Goal: Task Accomplishment & Management: Complete application form

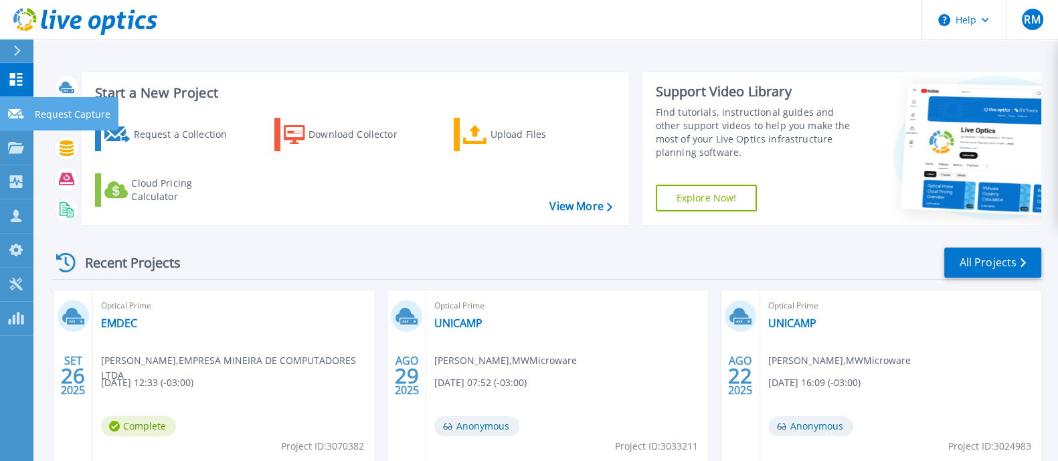
click at [74, 108] on p "Request Capture" at bounding box center [73, 114] width 76 height 35
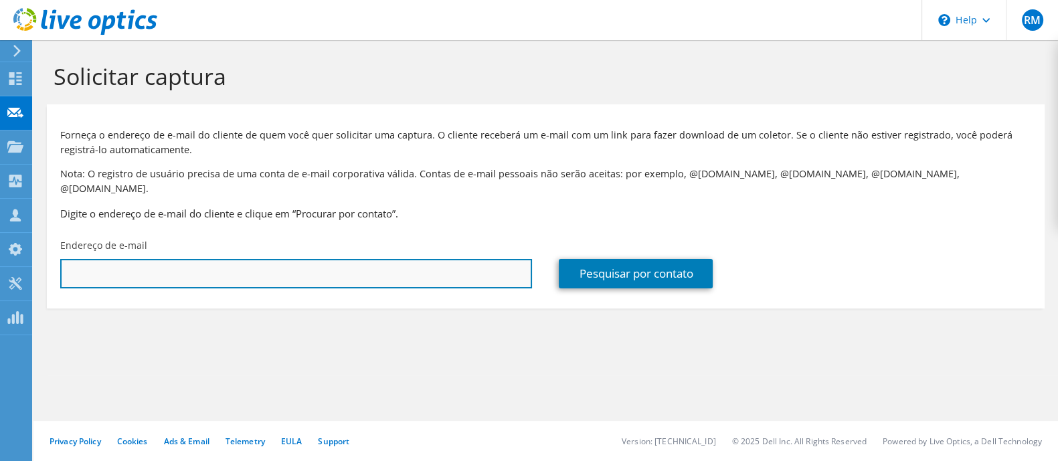
click at [297, 260] on input "text" at bounding box center [296, 273] width 472 height 29
paste input "896525"
drag, startPoint x: 258, startPoint y: 253, endPoint x: 0, endPoint y: 240, distance: 258.7
click at [0, 240] on div "RM Membro da equipe Renato Mavalli mavalli@mwmicroware.com.br MWMicroware My Pr…" at bounding box center [529, 230] width 1058 height 461
drag, startPoint x: 57, startPoint y: 256, endPoint x: 13, endPoint y: 256, distance: 43.5
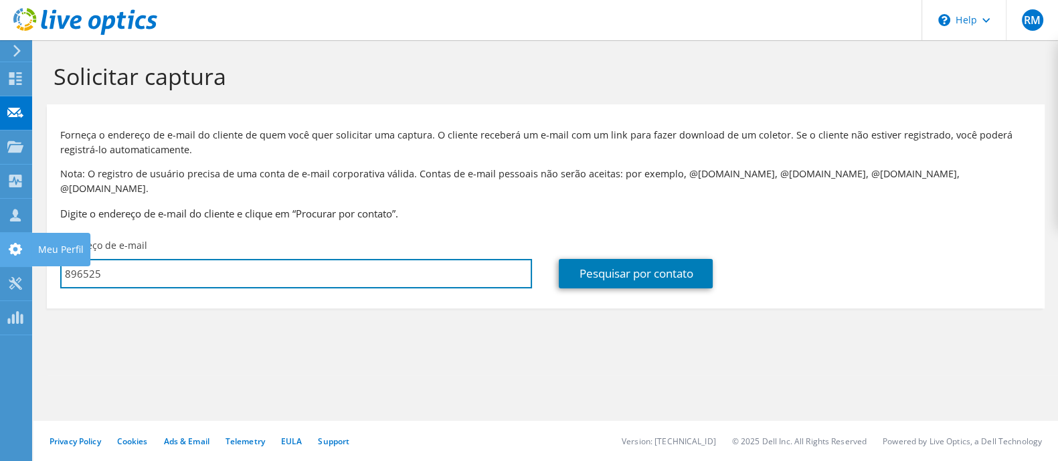
click at [13, 256] on div "RM Membro da equipe Renato Mavalli mavalli@mwmicroware.com.br MWMicroware My Pr…" at bounding box center [529, 230] width 1058 height 461
type input "896525"
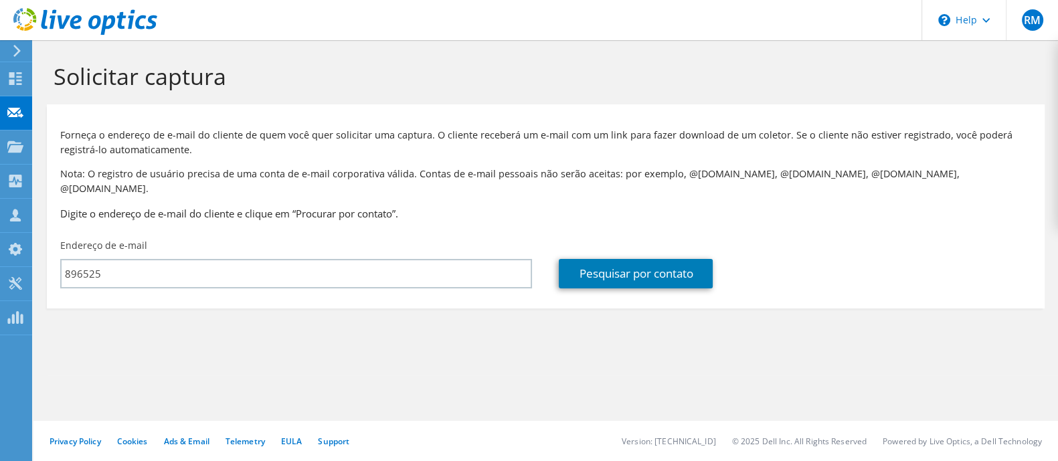
drag, startPoint x: 261, startPoint y: 295, endPoint x: 238, endPoint y: 292, distance: 23.7
click at [260, 295] on section "Solicitar captura Forneça o endereço de e-mail do cliente de quem você quer sol…" at bounding box center [545, 207] width 1025 height 335
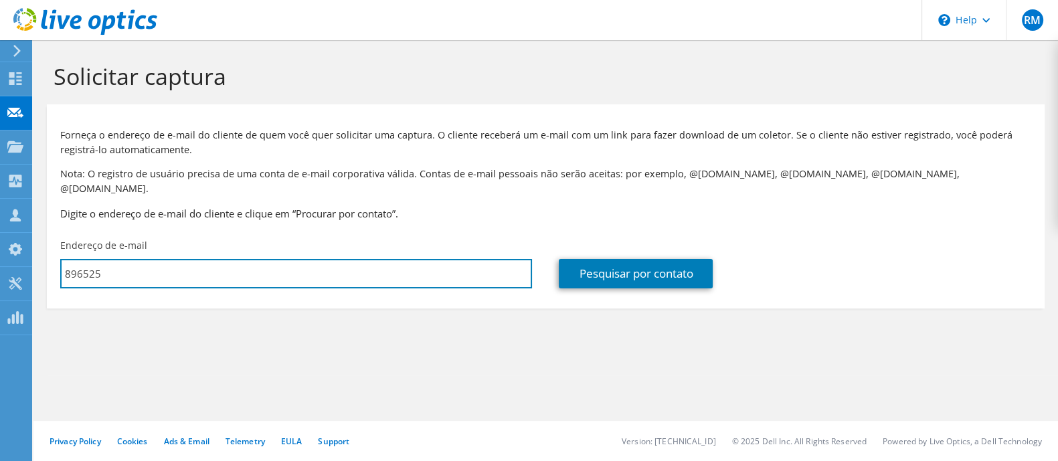
drag, startPoint x: 173, startPoint y: 267, endPoint x: 57, endPoint y: 265, distance: 115.8
click at [57, 265] on div "Endereço de e-mail 896525" at bounding box center [296, 263] width 499 height 63
click at [402, 260] on input "text" at bounding box center [296, 273] width 472 height 29
paste input "wrocha@davo.com.br"
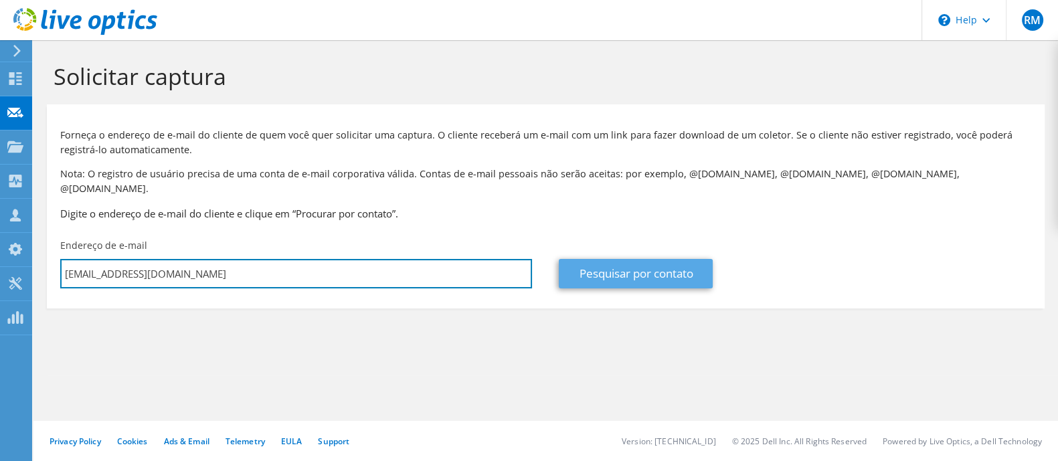
type input "wrocha@davo.com.br"
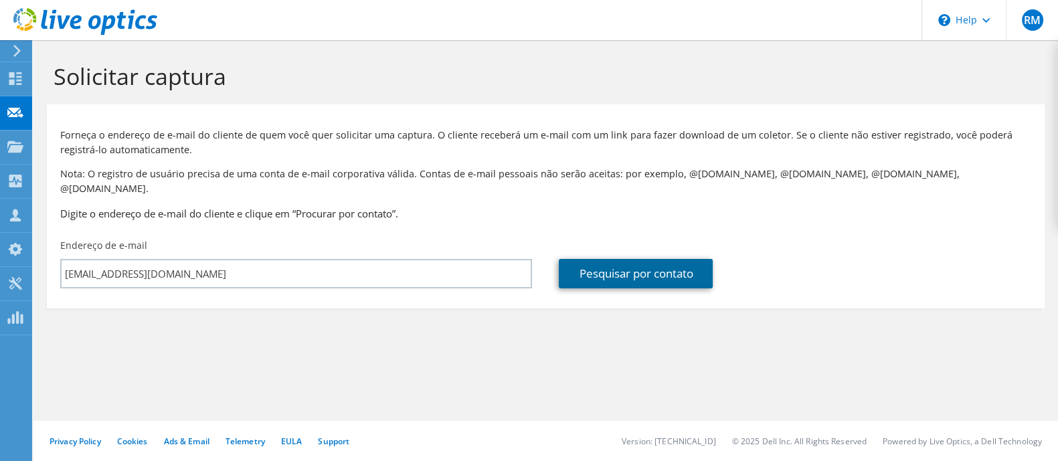
click at [637, 259] on link "Pesquisar por contato" at bounding box center [636, 273] width 154 height 29
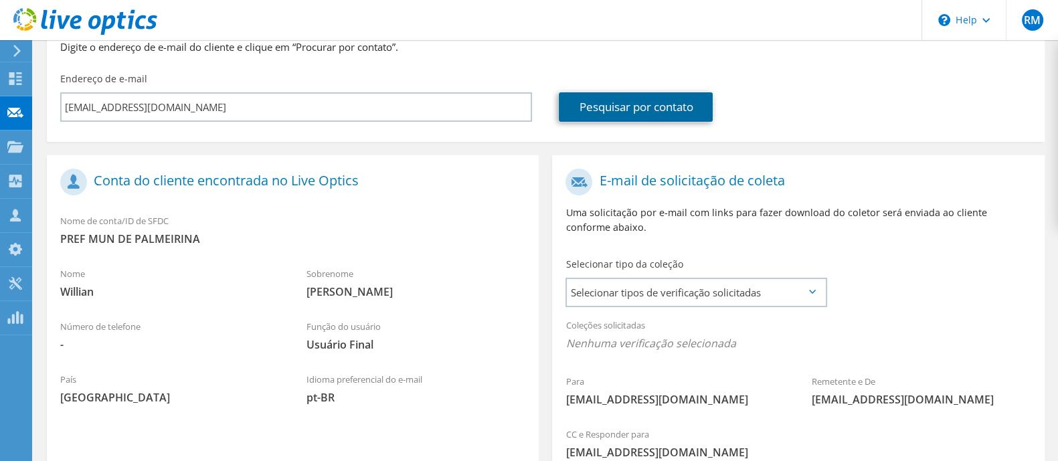
scroll to position [251, 0]
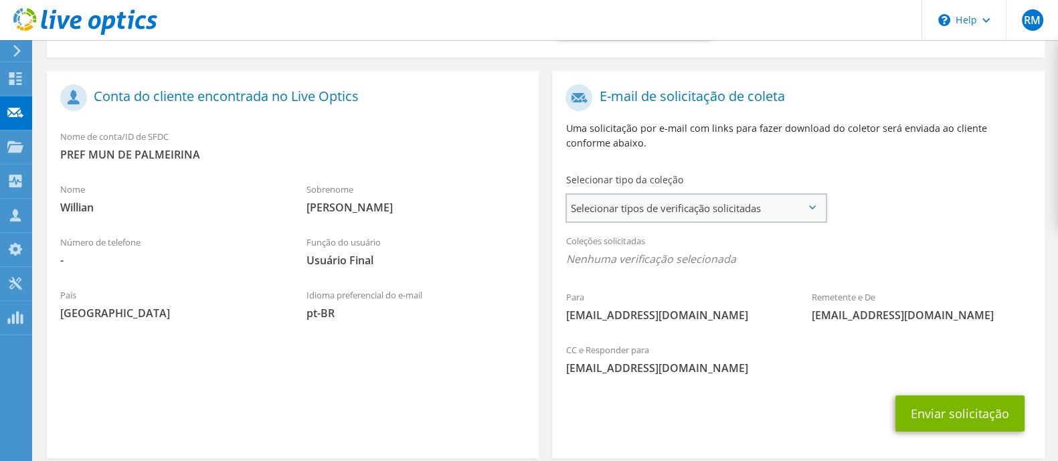
click at [754, 195] on span "Selecionar tipos de verificação solicitadas" at bounding box center [696, 208] width 258 height 27
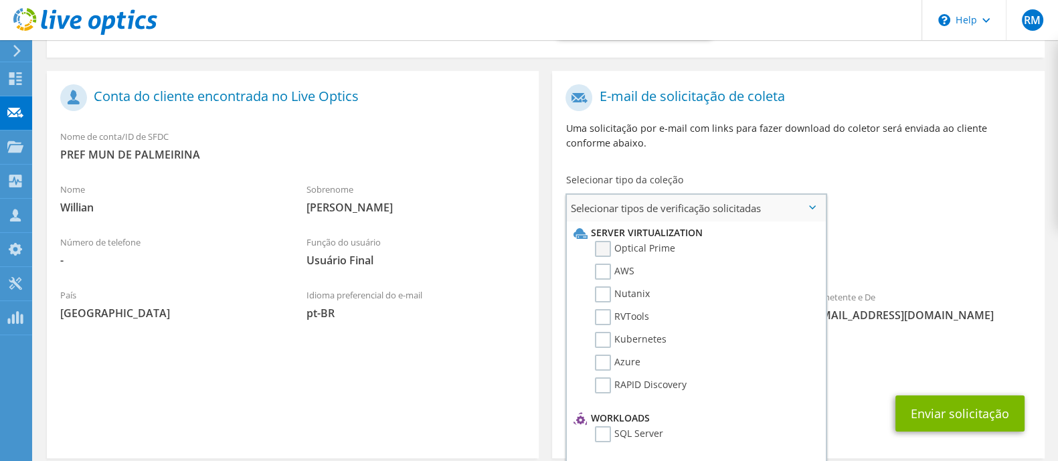
click at [608, 241] on label "Optical Prime" at bounding box center [635, 249] width 80 height 16
click at [0, 0] on input "Optical Prime" at bounding box center [0, 0] width 0 height 0
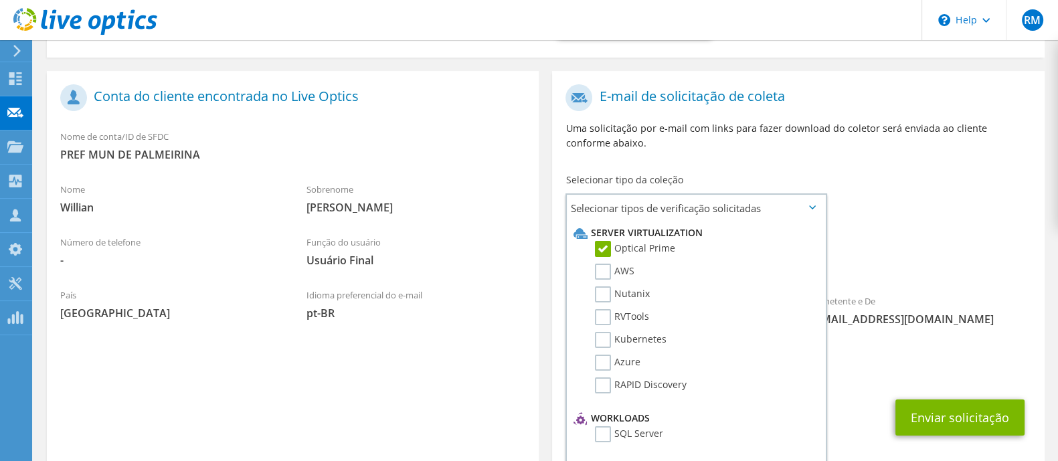
click at [955, 189] on div "Para wrocha@davo.com.br Remetente e De liveoptics@liveoptics.com" at bounding box center [798, 209] width 492 height 262
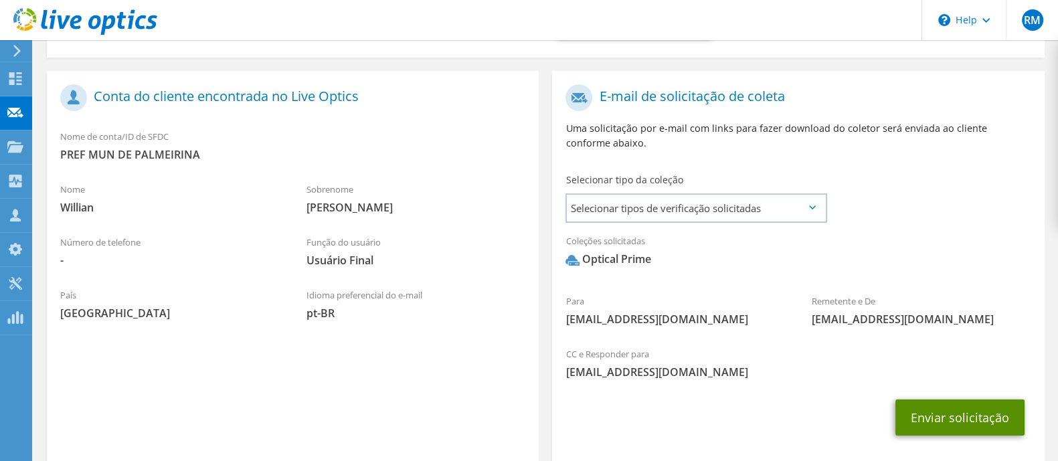
click at [954, 401] on button "Enviar solicitação" at bounding box center [960, 418] width 129 height 36
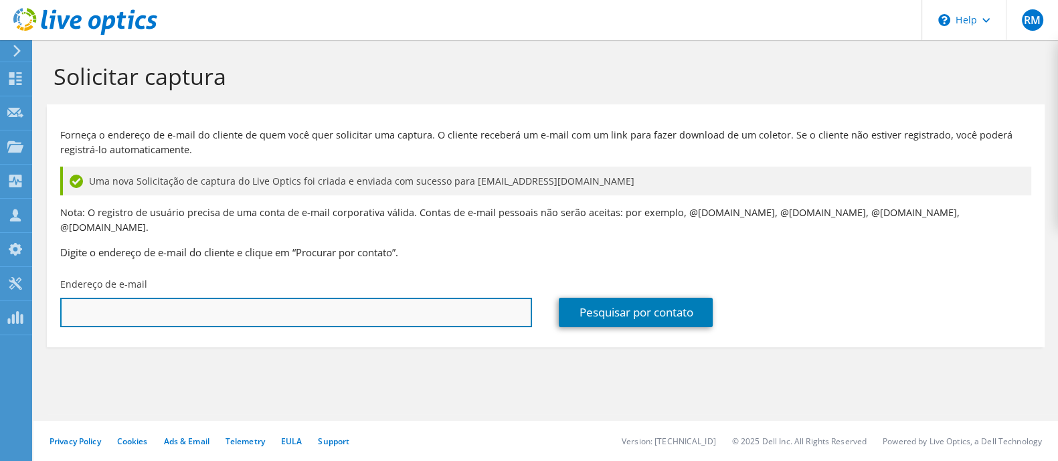
click at [178, 301] on input "text" at bounding box center [296, 312] width 472 height 29
paste input "wrocha@davo.com.br"
type input "wrocha@davo.com.br"
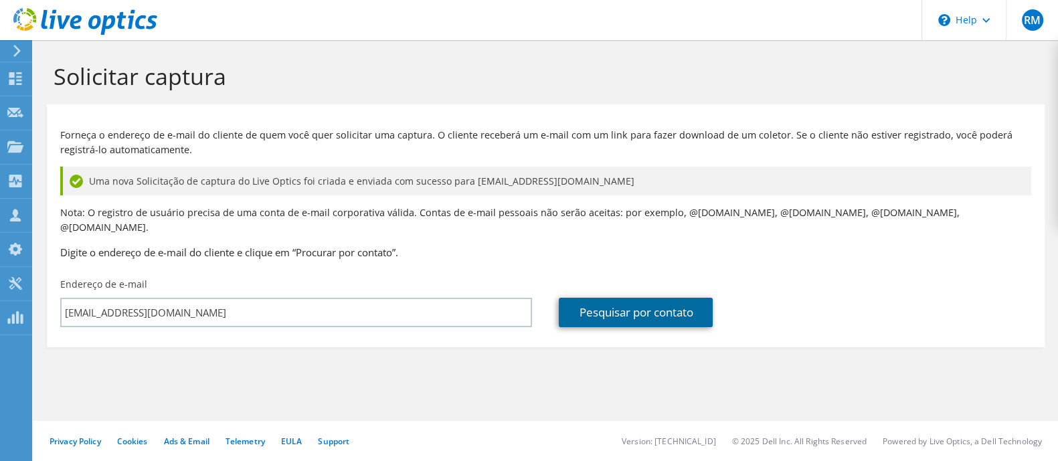
click at [643, 298] on link "Pesquisar por contato" at bounding box center [636, 312] width 154 height 29
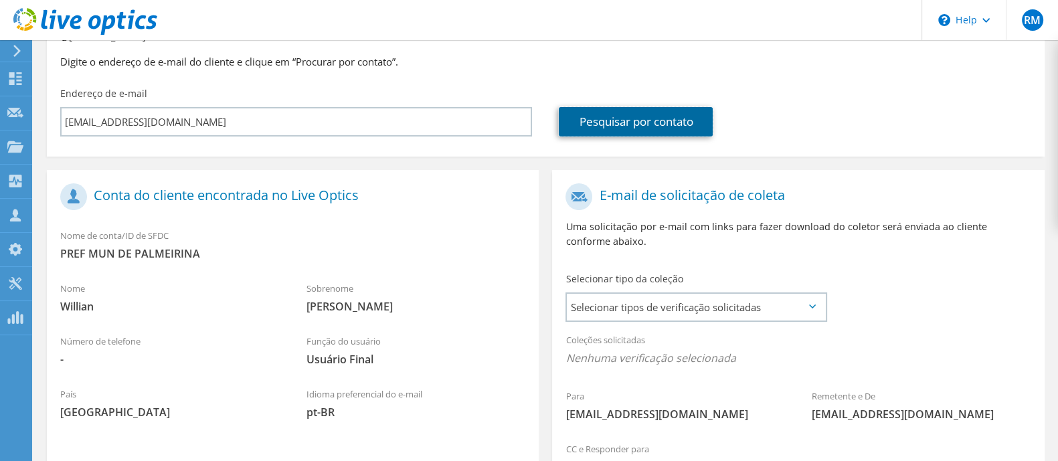
scroll to position [251, 0]
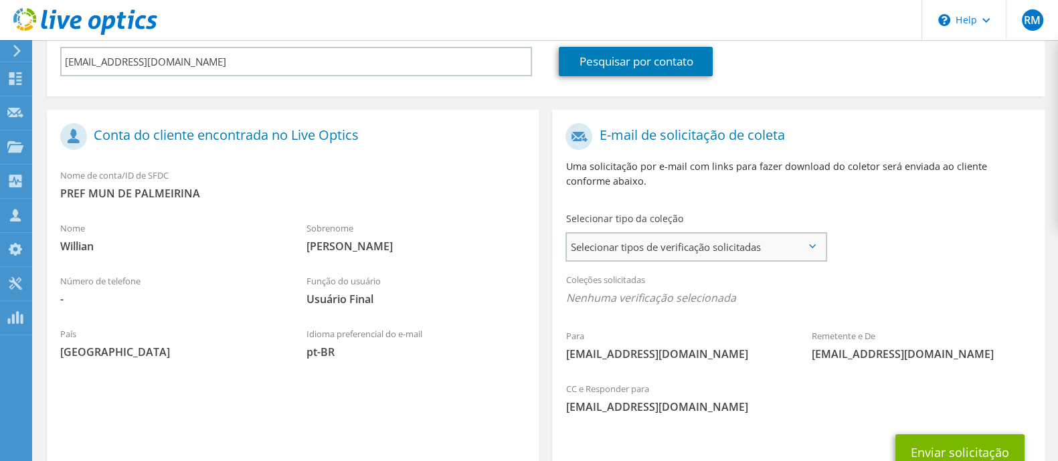
click at [759, 234] on span "Selecionar tipos de verificação solicitadas" at bounding box center [696, 247] width 258 height 27
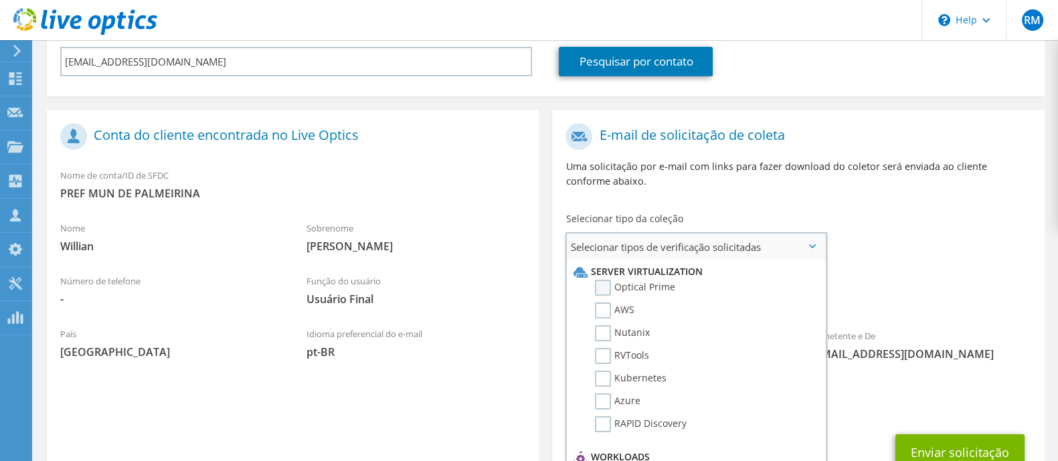
click at [602, 280] on label "Optical Prime" at bounding box center [635, 288] width 80 height 16
click at [0, 0] on input "Optical Prime" at bounding box center [0, 0] width 0 height 0
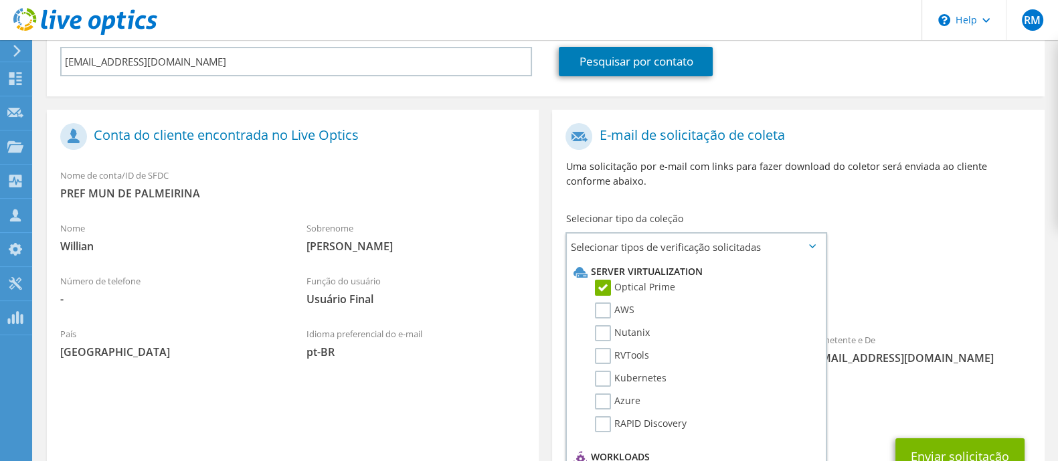
click at [913, 189] on div "E-mail de solicitação de coleta Uma solicitação por e-mail com links para fazer…" at bounding box center [798, 160] width 492 height 89
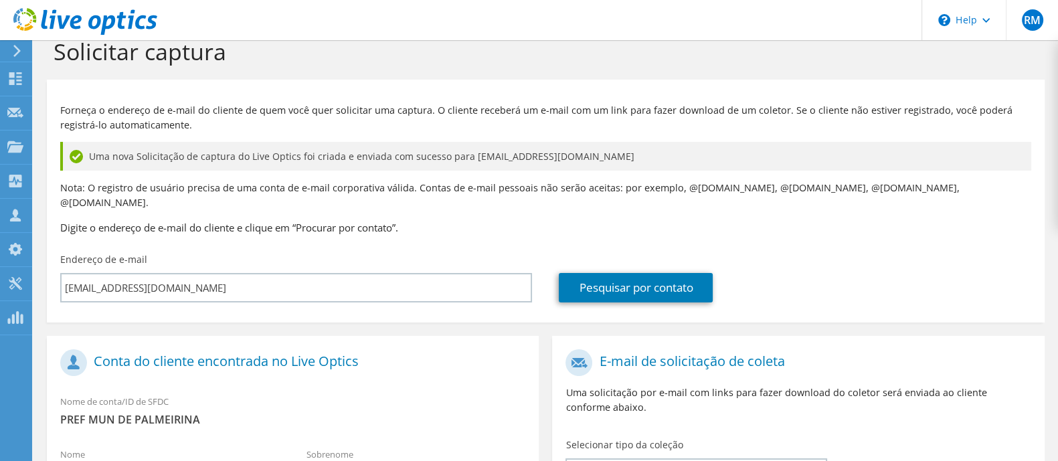
scroll to position [0, 0]
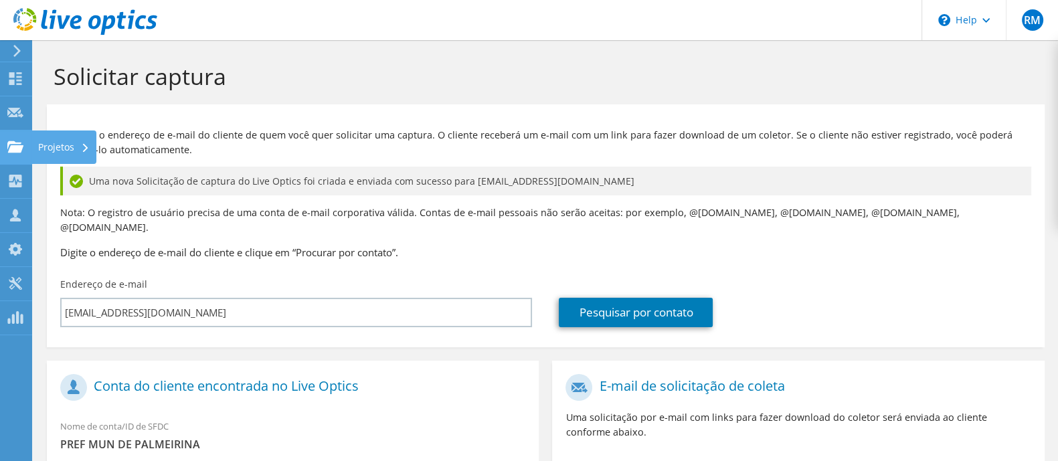
click at [60, 145] on div "Projetos" at bounding box center [63, 147] width 65 height 33
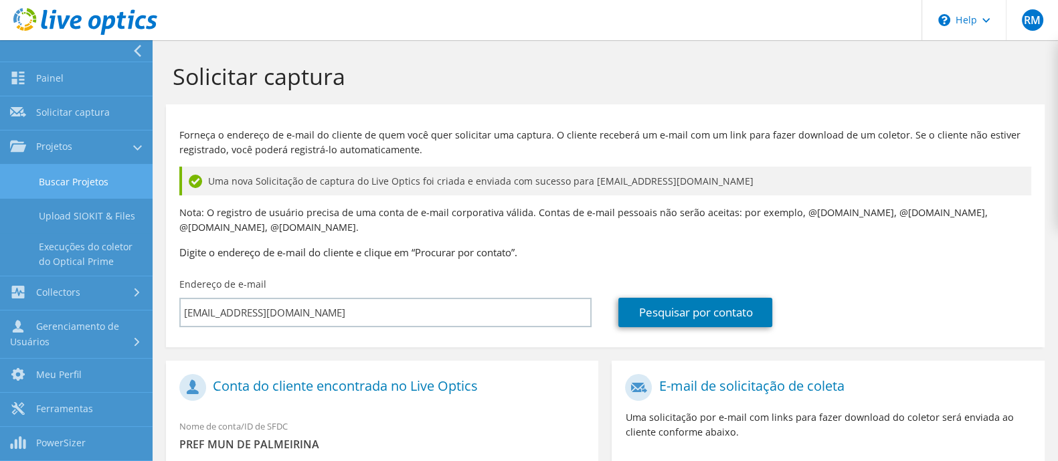
click at [74, 175] on link "Buscar Projetos" at bounding box center [76, 182] width 153 height 34
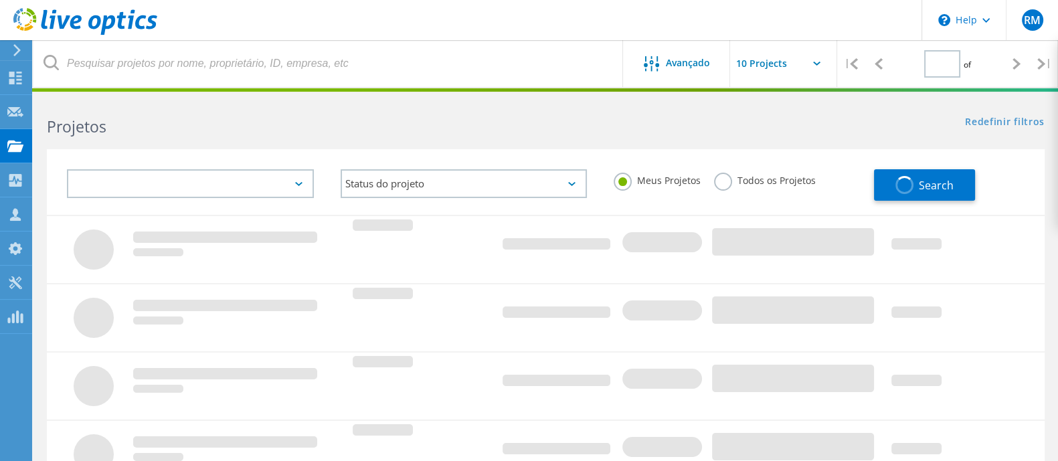
type input "1"
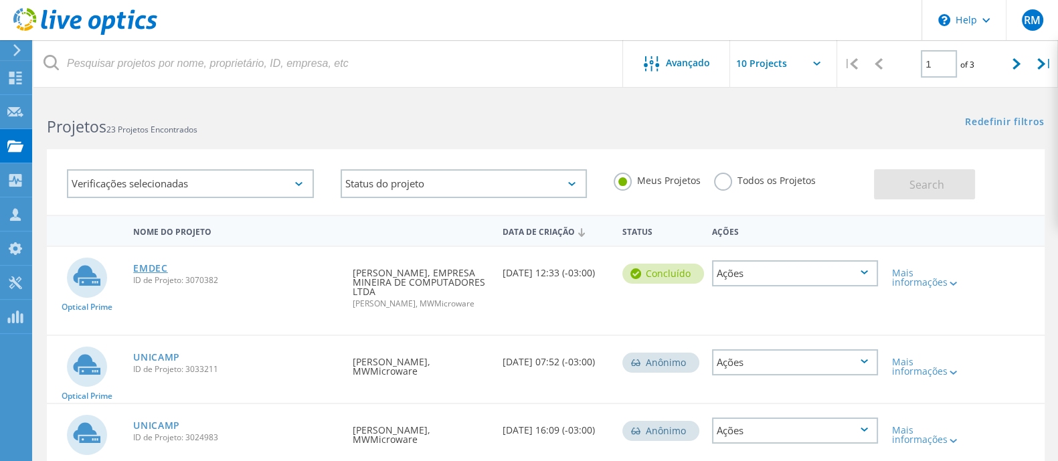
click at [148, 264] on link "EMDEC" at bounding box center [150, 268] width 35 height 9
